Goal: Task Accomplishment & Management: Manage account settings

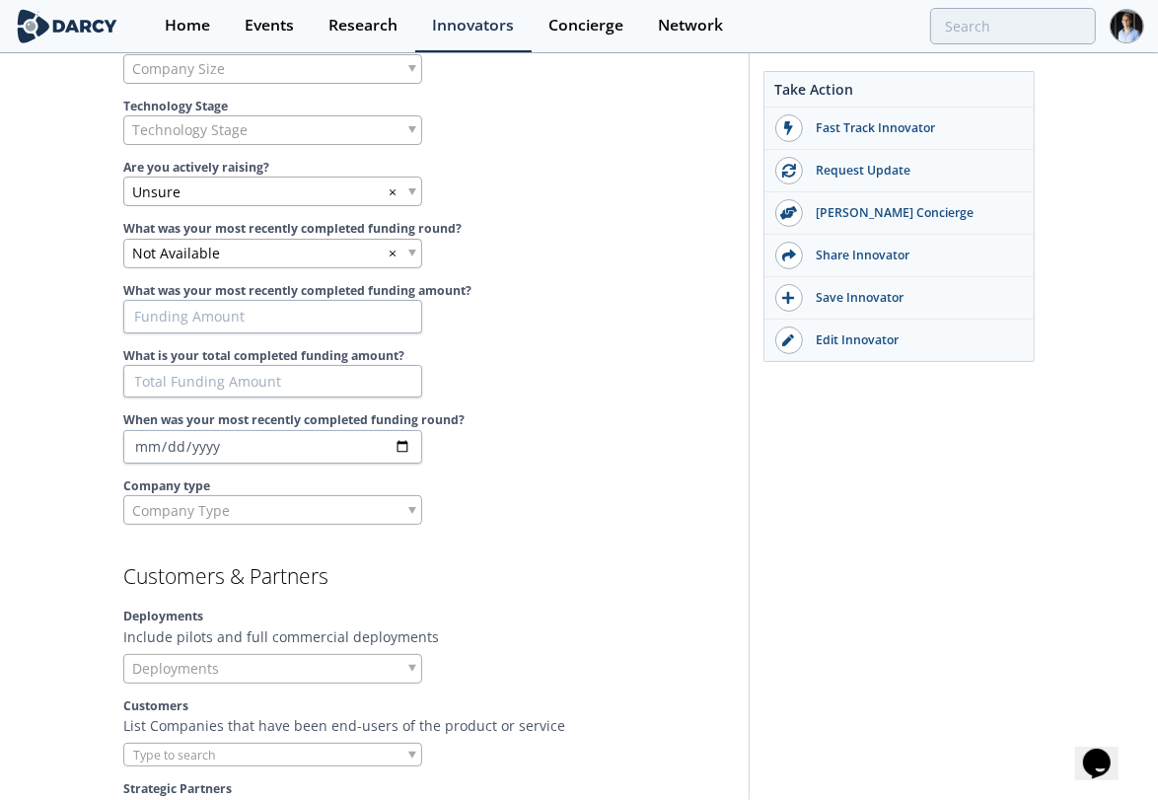
scroll to position [1315, 0]
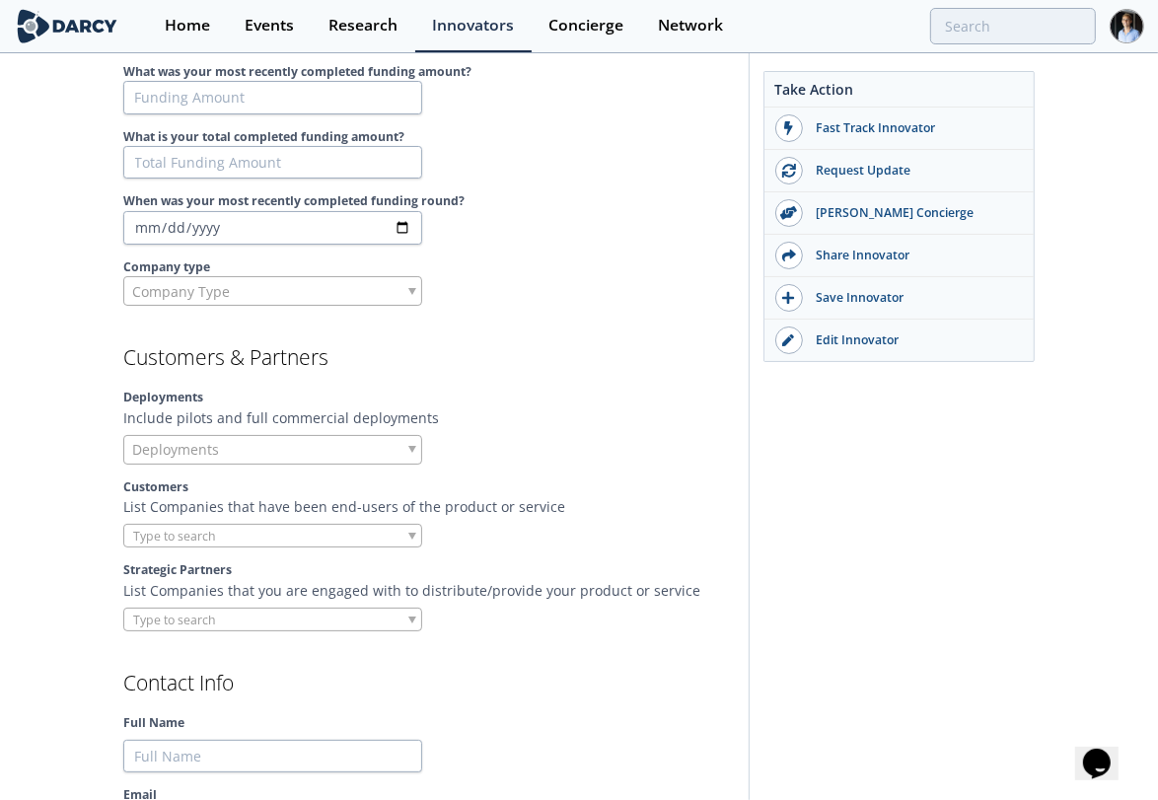
click at [187, 539] on input "search" at bounding box center [199, 536] width 150 height 21
type input "[DEMOGRAPHIC_DATA]"
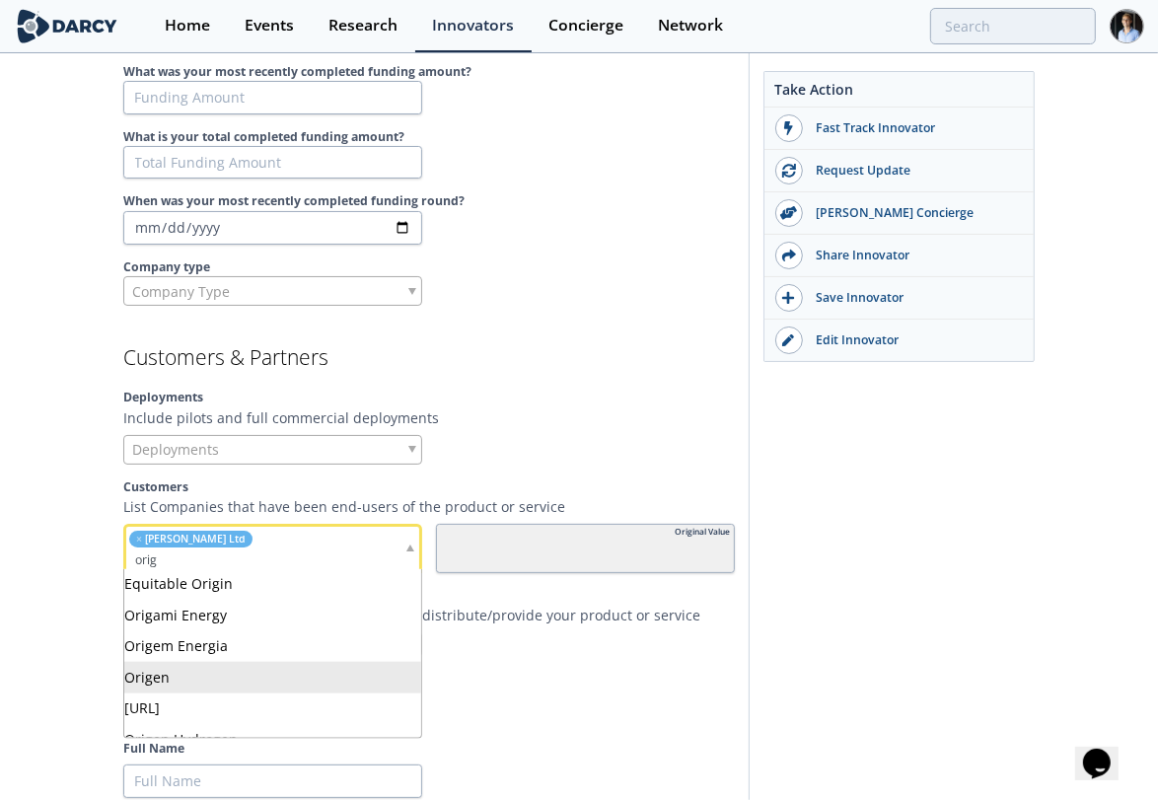
type input "orig"
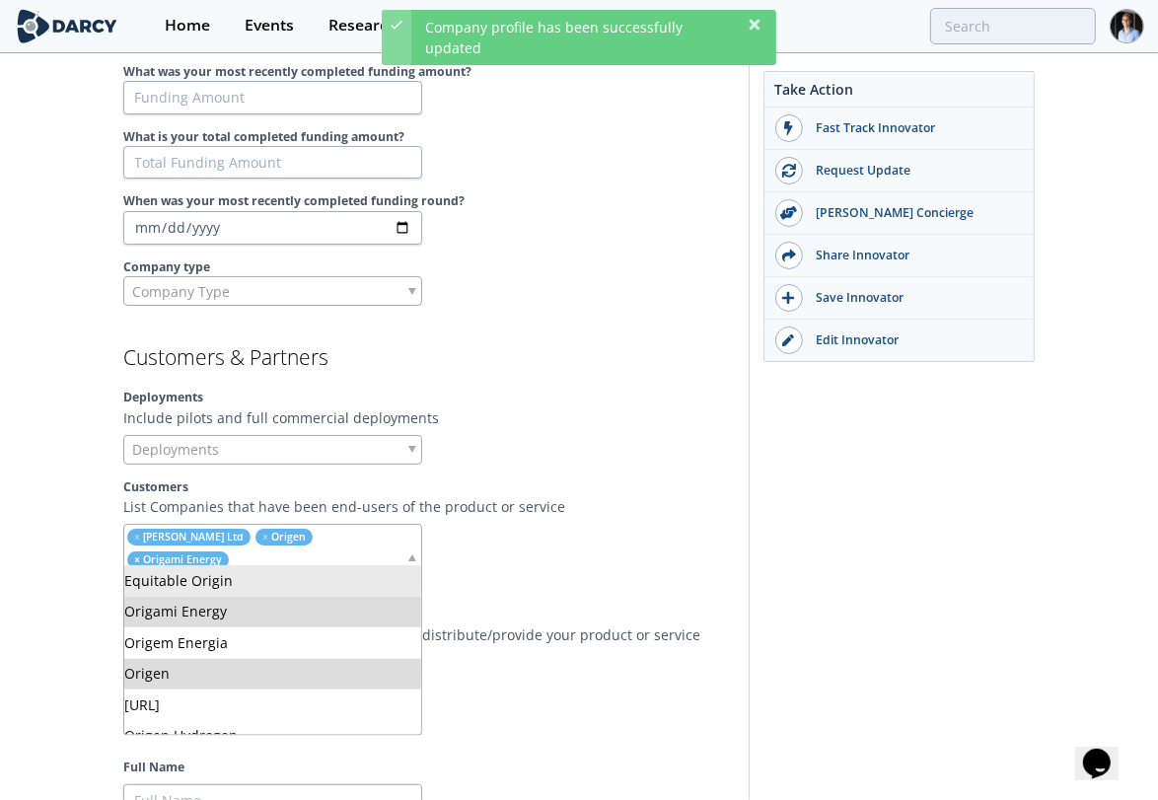
click at [229, 552] on li "× Origami Energy" at bounding box center [178, 560] width 102 height 17
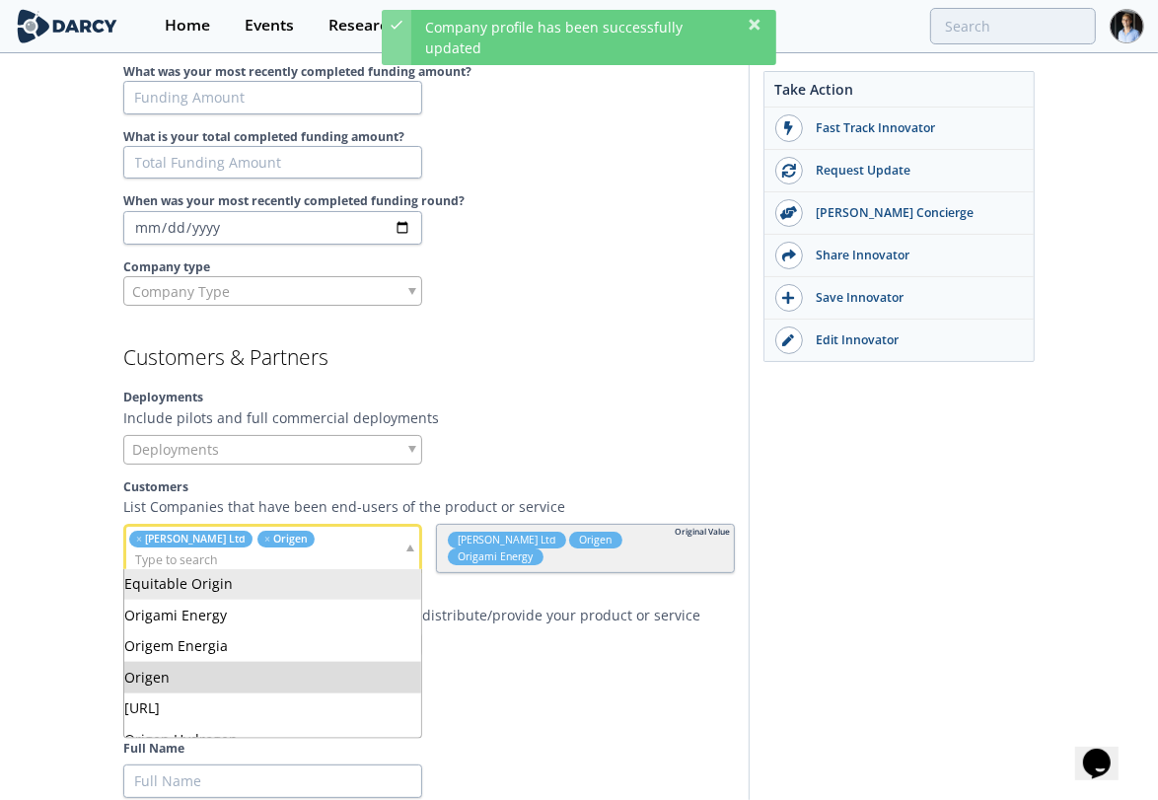
click at [293, 479] on label "Customers" at bounding box center [429, 488] width 612 height 18
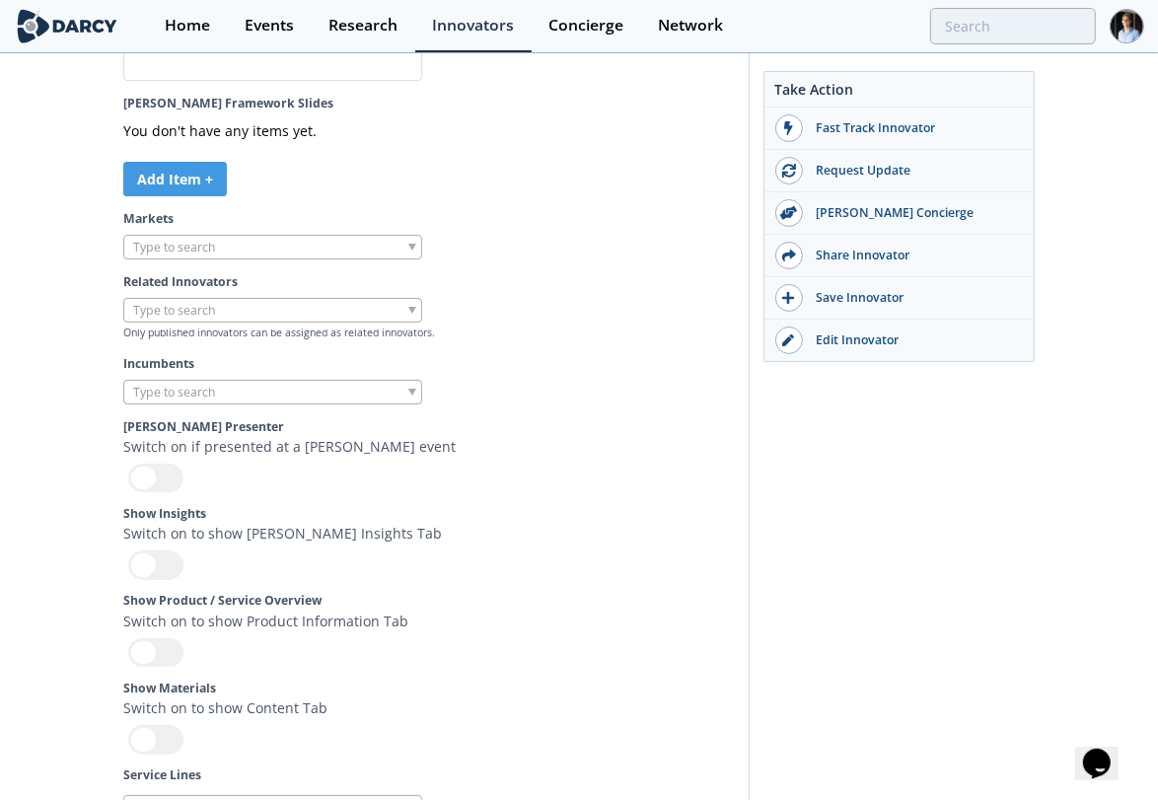
scroll to position [5721, 0]
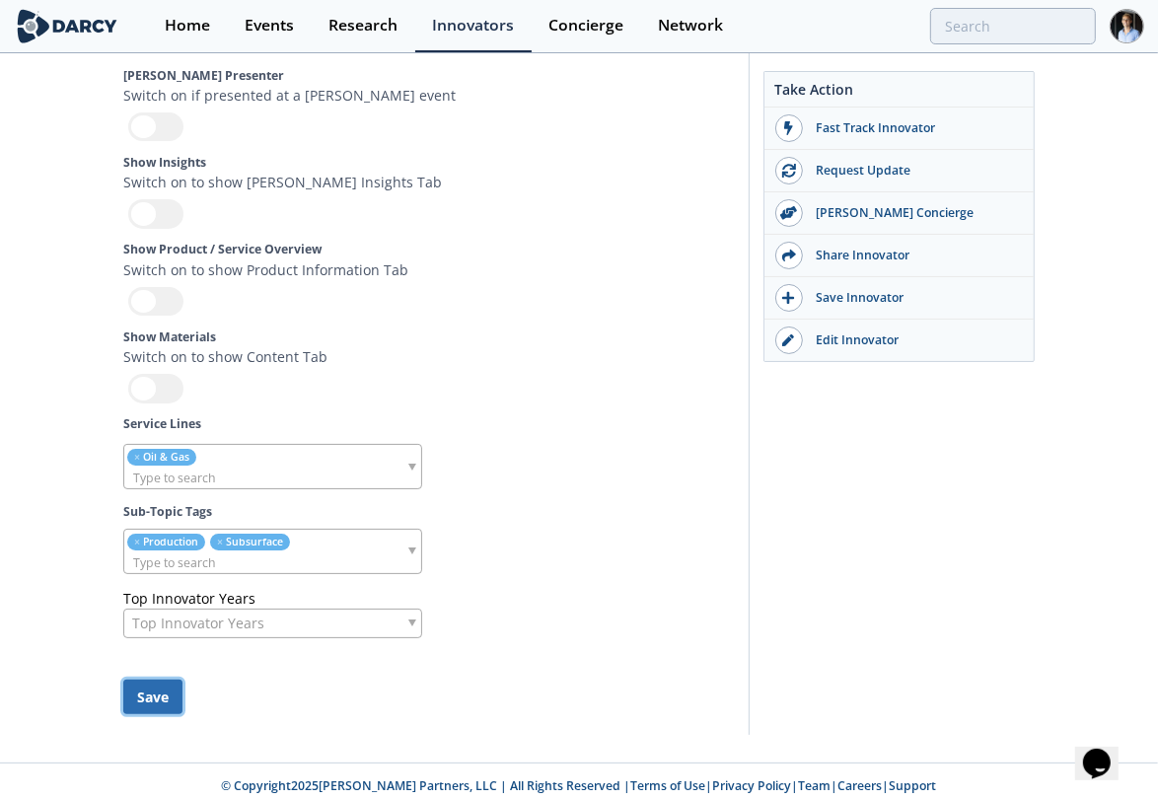
click at [173, 693] on button "Save" at bounding box center [152, 697] width 59 height 35
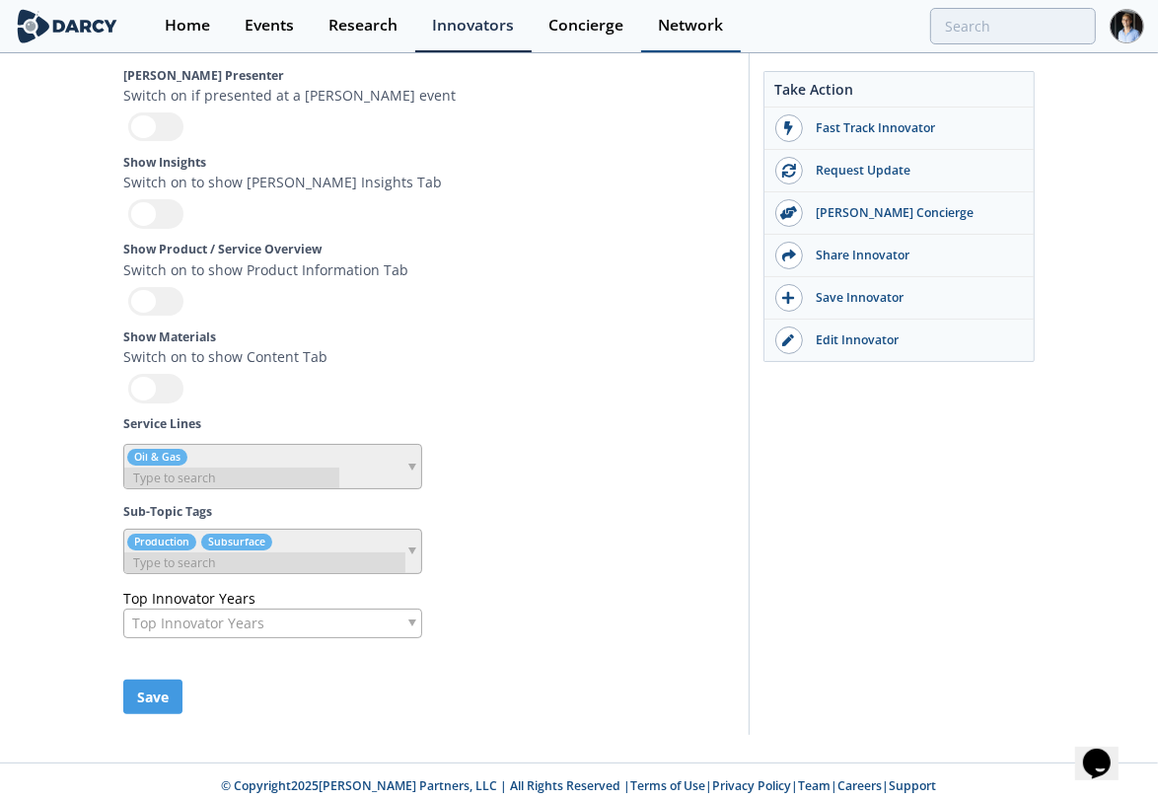
scroll to position [5717, 0]
